Goal: Task Accomplishment & Management: Use online tool/utility

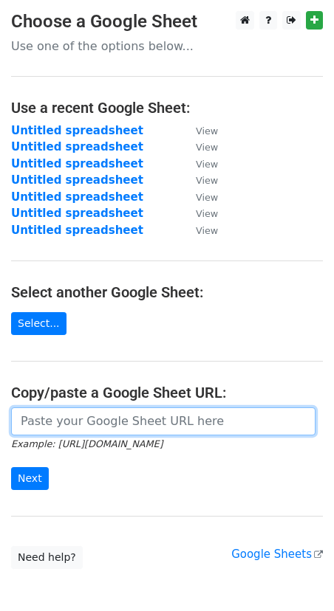
click at [64, 418] on input "url" at bounding box center [163, 421] width 304 height 28
paste input "[URL][DOMAIN_NAME]"
type input "[URL][DOMAIN_NAME]"
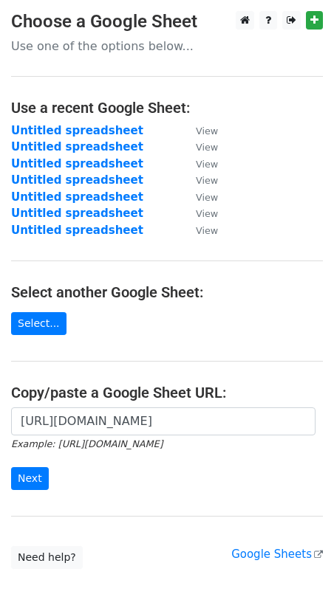
click at [20, 487] on div "[URL][DOMAIN_NAME] Example: [URL][DOMAIN_NAME] Next" at bounding box center [167, 455] width 334 height 97
click at [26, 480] on input "Next" at bounding box center [30, 478] width 38 height 23
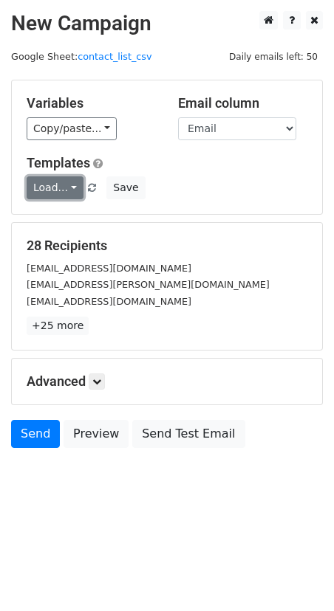
click at [55, 184] on link "Load..." at bounding box center [55, 187] width 57 height 23
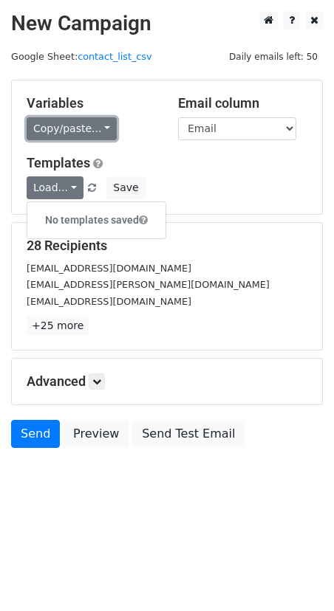
click at [47, 125] on link "Copy/paste..." at bounding box center [72, 128] width 90 height 23
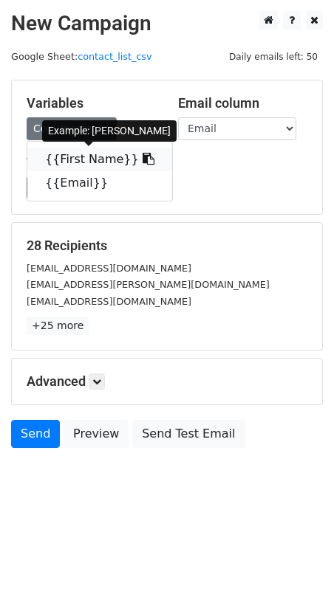
click at [52, 154] on link "{{First Name}}" at bounding box center [99, 160] width 145 height 24
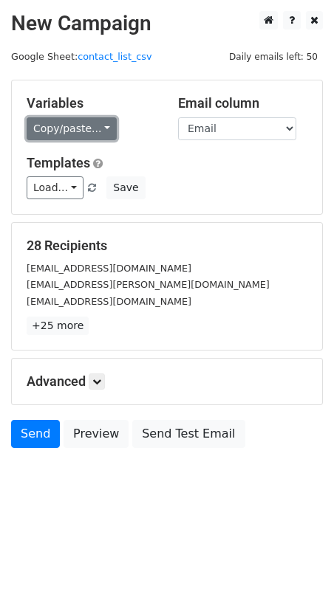
click at [52, 133] on link "Copy/paste..." at bounding box center [72, 128] width 90 height 23
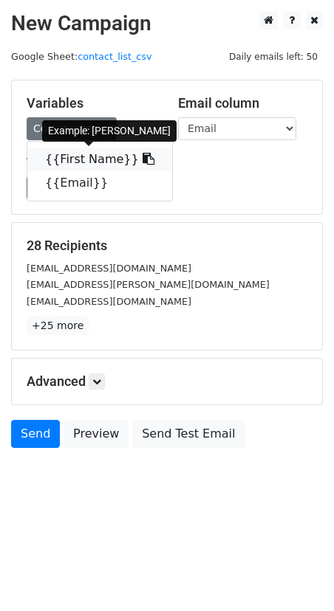
click at [55, 158] on link "{{First Name}}" at bounding box center [99, 160] width 145 height 24
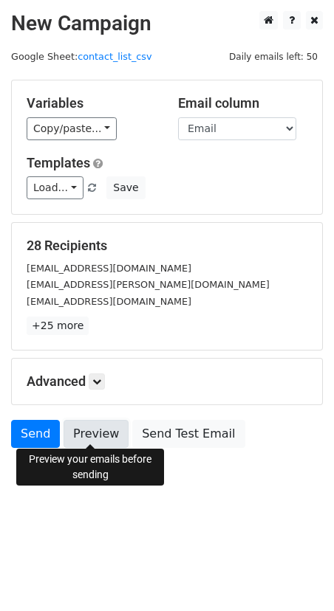
click at [86, 431] on link "Preview" at bounding box center [95, 434] width 65 height 28
click at [94, 430] on link "Preview" at bounding box center [95, 434] width 65 height 28
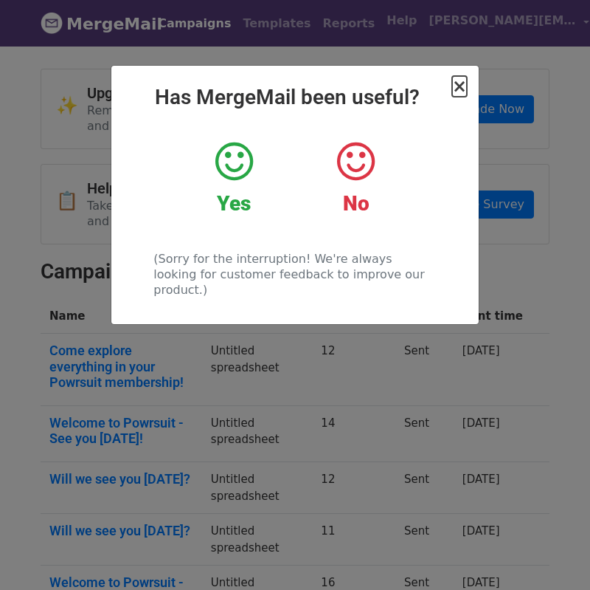
click at [460, 85] on span "×" at bounding box center [459, 86] width 15 height 21
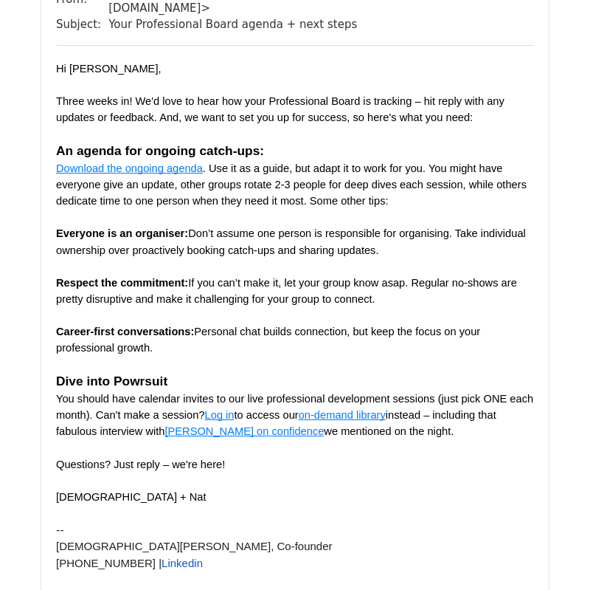
scroll to position [193, 0]
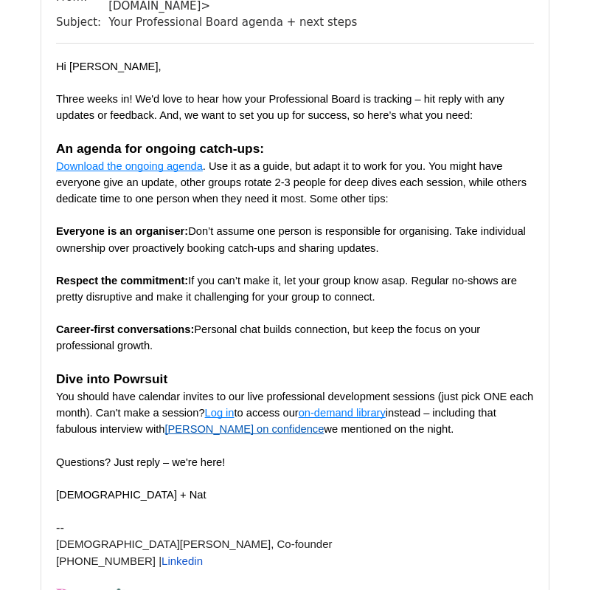
click at [245, 423] on span "Stu van Rij on confidence" at bounding box center [244, 429] width 159 height 12
